Goal: Information Seeking & Learning: Learn about a topic

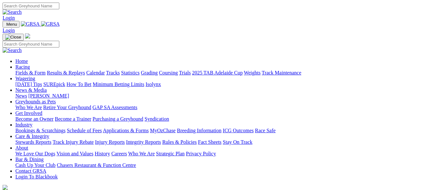
click at [30, 64] on link "Racing" at bounding box center [22, 66] width 14 height 5
click at [85, 70] on link "Results & Replays" at bounding box center [66, 72] width 38 height 5
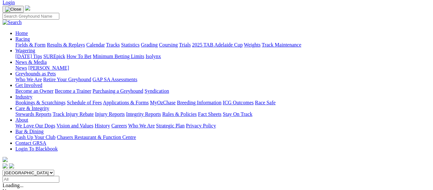
scroll to position [32, 0]
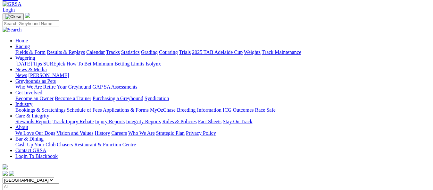
click at [59, 183] on input "Select date" at bounding box center [31, 186] width 57 height 7
click at [59, 183] on input "Sunday, 31 Aug 2025" at bounding box center [31, 186] width 57 height 7
type input "Friday, 29 Aug 2025"
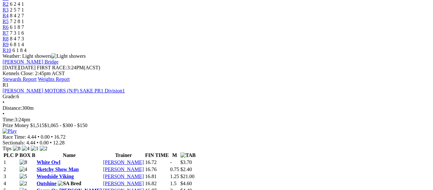
scroll to position [32, 0]
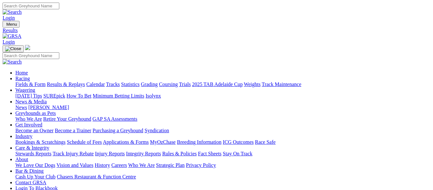
scroll to position [15, 0]
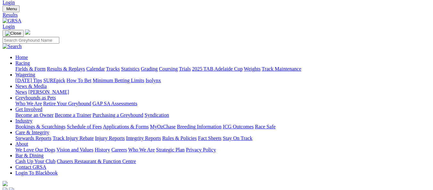
scroll to position [32, 0]
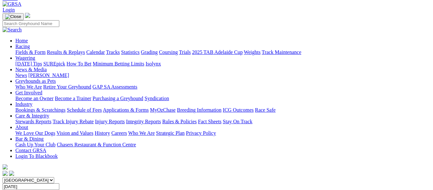
click at [85, 49] on link "Results & Replays" at bounding box center [66, 51] width 38 height 5
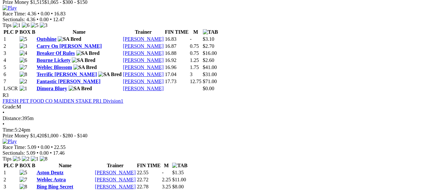
scroll to position [481, 0]
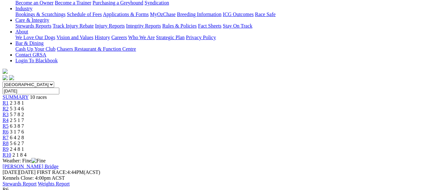
scroll to position [128, 0]
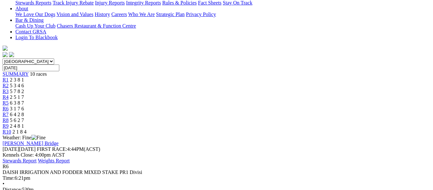
scroll to position [160, 0]
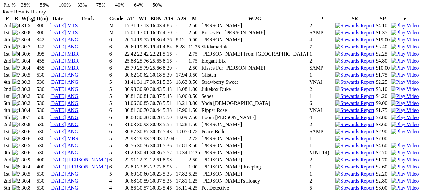
scroll to position [449, 0]
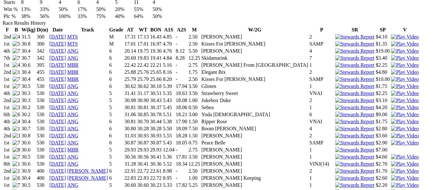
click at [66, 182] on link "22 Aug 24" at bounding box center [57, 184] width 17 height 5
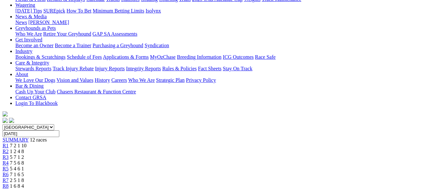
scroll to position [96, 0]
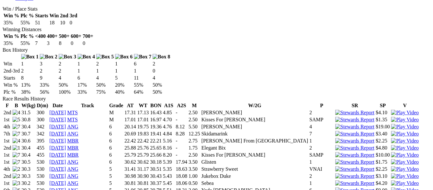
scroll to position [385, 0]
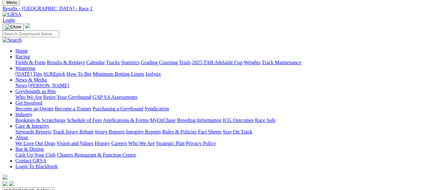
scroll to position [32, 0]
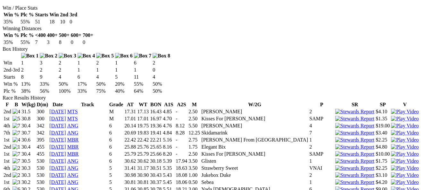
scroll to position [385, 0]
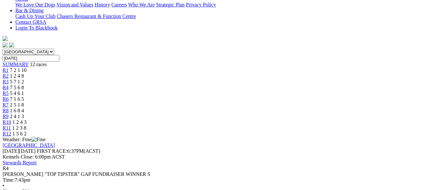
scroll to position [128, 0]
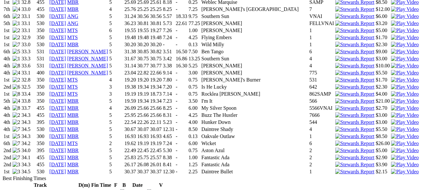
scroll to position [673, 0]
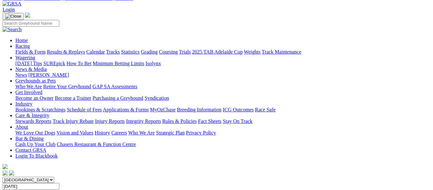
scroll to position [192, 0]
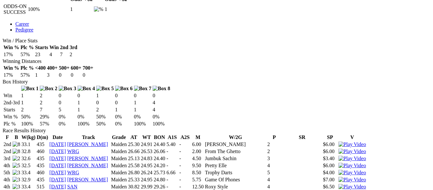
scroll to position [352, 0]
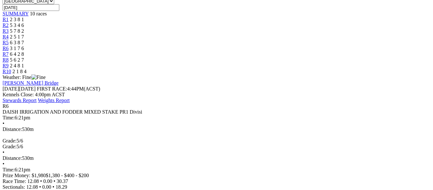
scroll to position [224, 0]
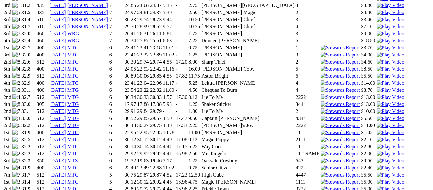
scroll to position [609, 0]
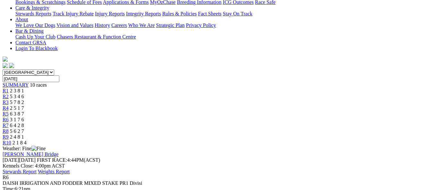
scroll to position [128, 0]
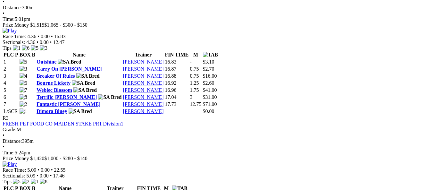
scroll to position [481, 0]
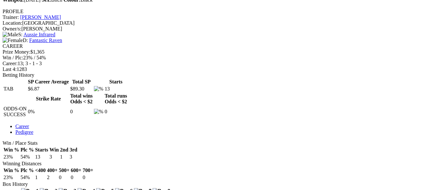
scroll to position [224, 0]
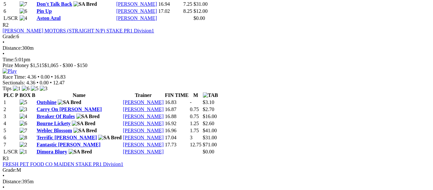
scroll to position [545, 0]
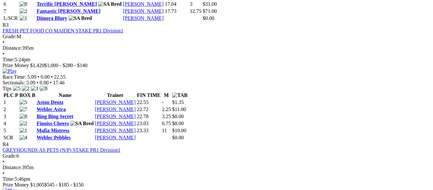
scroll to position [545, 0]
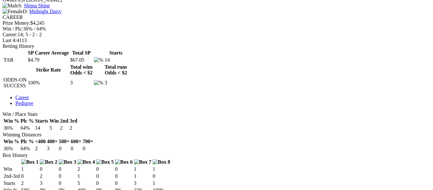
scroll to position [288, 0]
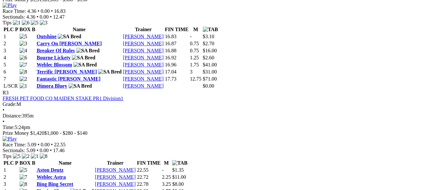
scroll to position [545, 0]
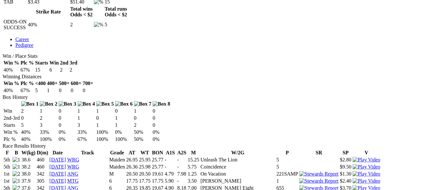
scroll to position [320, 0]
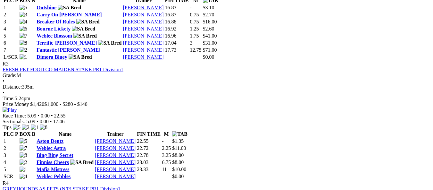
scroll to position [481, 0]
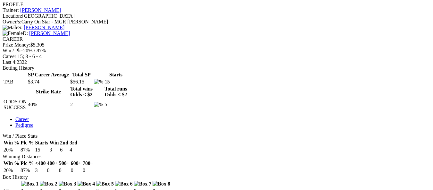
scroll to position [256, 0]
